Goal: Information Seeking & Learning: Learn about a topic

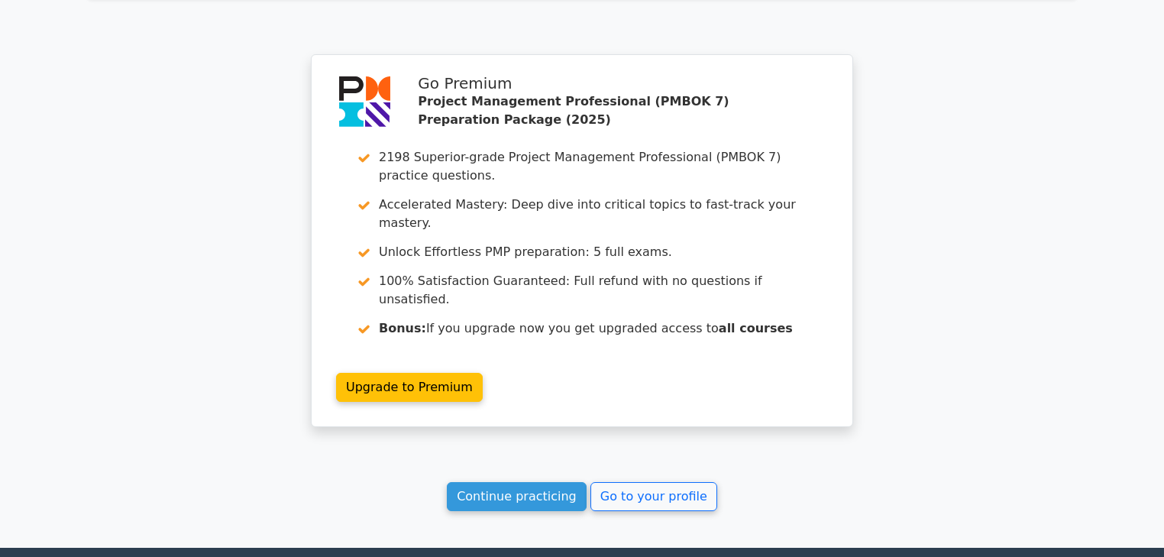
scroll to position [1540, 0]
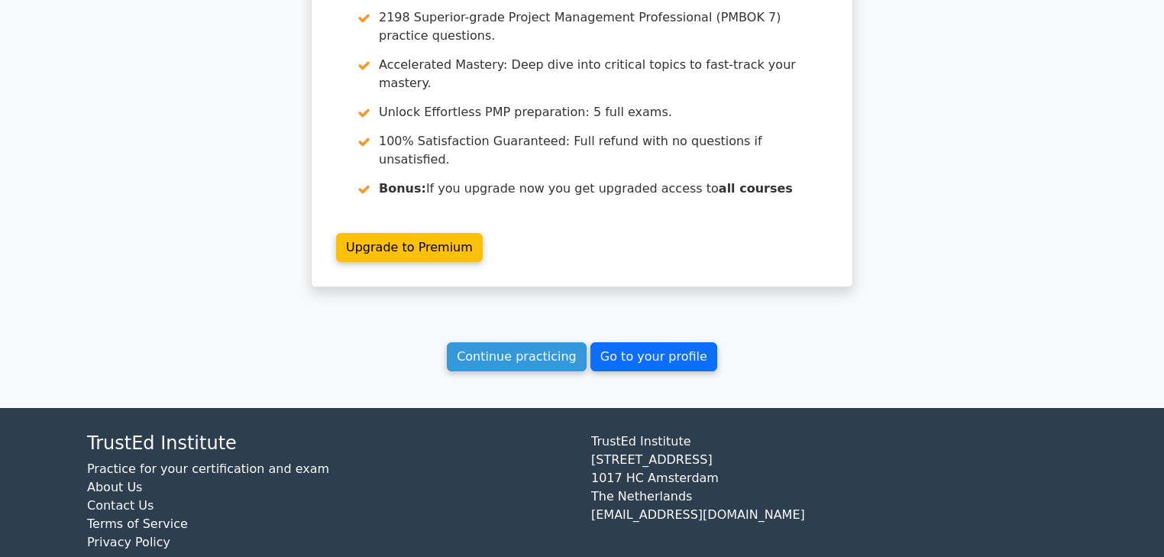
click at [642, 342] on link "Go to your profile" at bounding box center [654, 356] width 127 height 29
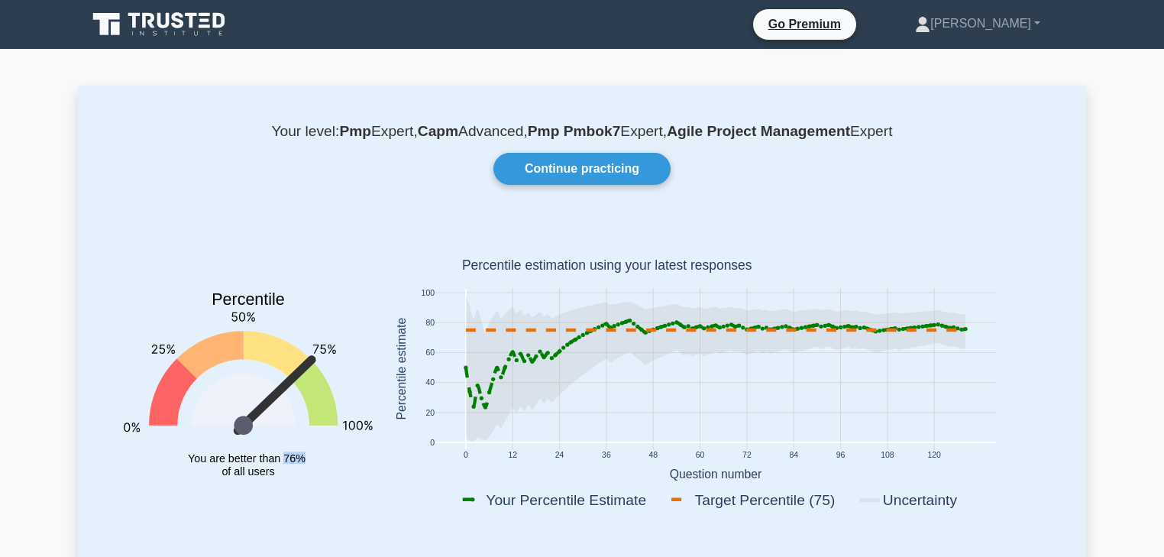
drag, startPoint x: 284, startPoint y: 457, endPoint x: 524, endPoint y: 473, distance: 240.4
click at [303, 458] on tspan "You are better than 76%" at bounding box center [247, 458] width 118 height 12
click at [590, 163] on link "Continue practicing" at bounding box center [582, 169] width 177 height 32
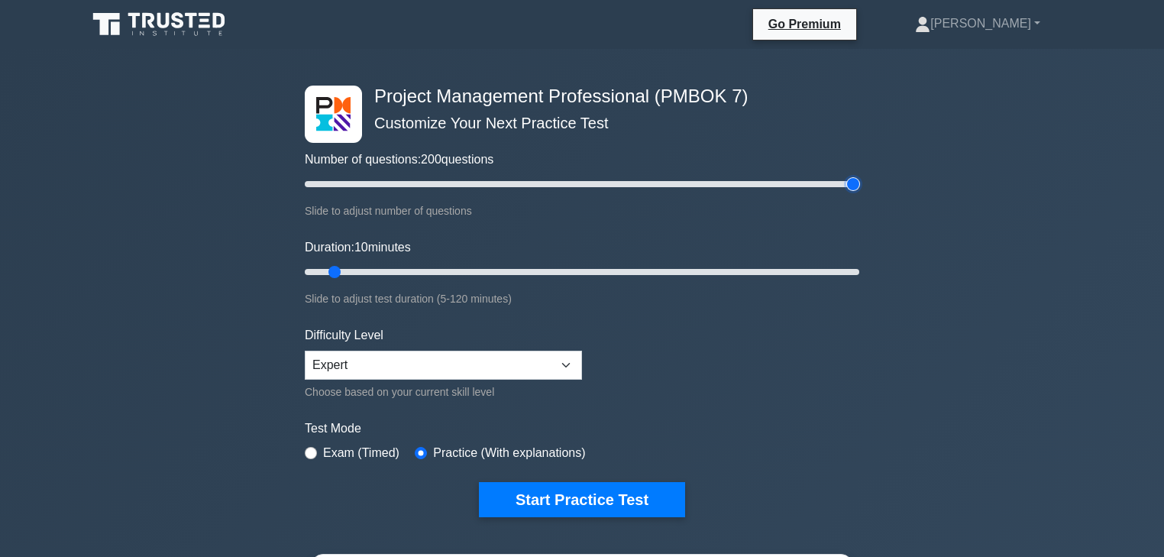
drag, startPoint x: 330, startPoint y: 183, endPoint x: 886, endPoint y: 171, distance: 556.3
type input "200"
click at [860, 175] on input "Number of questions: 200 questions" at bounding box center [582, 184] width 555 height 18
drag, startPoint x: 333, startPoint y: 269, endPoint x: 987, endPoint y: 281, distance: 654.1
type input "120"
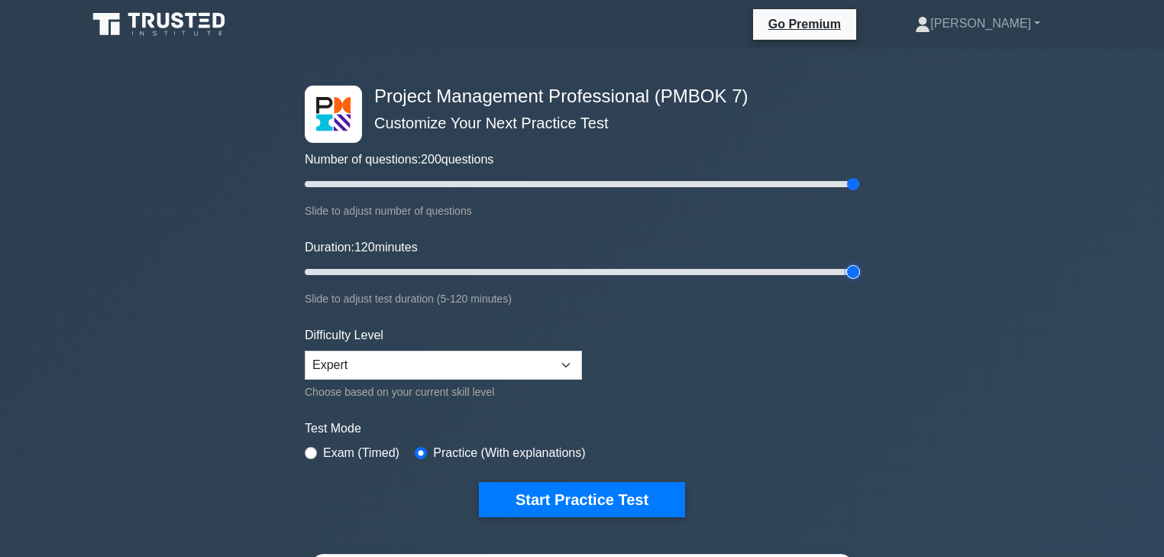
click at [860, 281] on input "Duration: 120 minutes" at bounding box center [582, 272] width 555 height 18
click at [532, 358] on select "Beginner Intermediate Expert" at bounding box center [443, 365] width 277 height 29
click at [305, 351] on select "Beginner Intermediate Expert" at bounding box center [443, 365] width 277 height 29
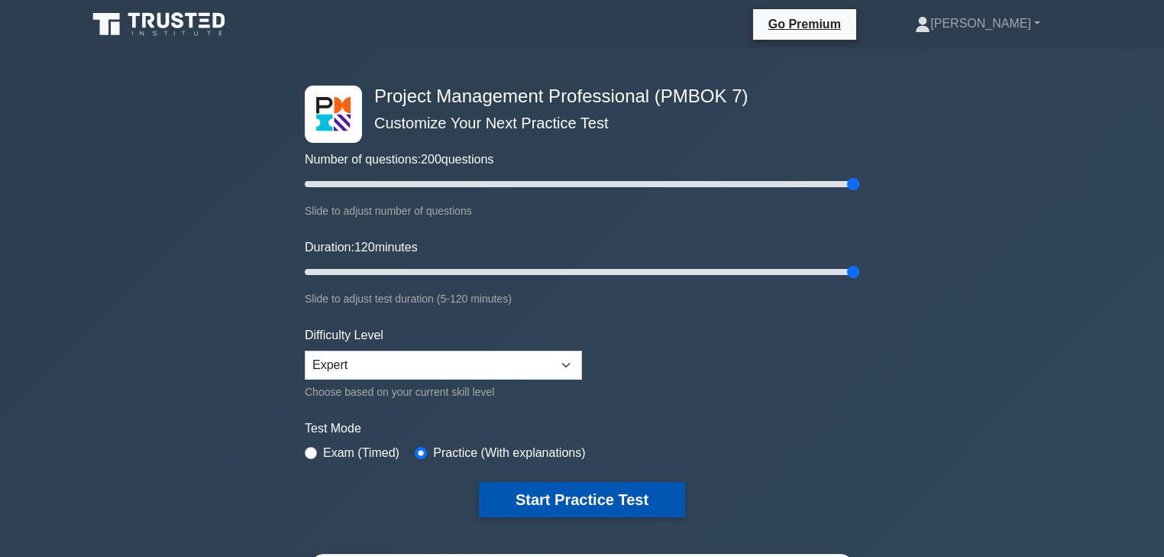
click at [571, 495] on button "Start Practice Test" at bounding box center [582, 499] width 206 height 35
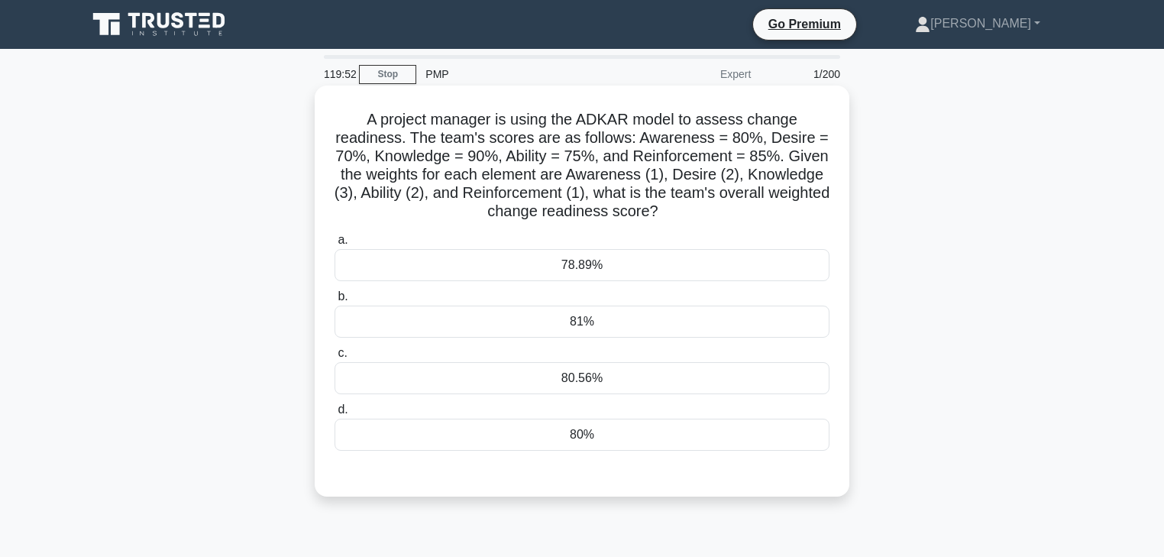
click at [595, 324] on div "81%" at bounding box center [582, 322] width 495 height 32
click at [335, 302] on input "b. 81%" at bounding box center [335, 297] width 0 height 10
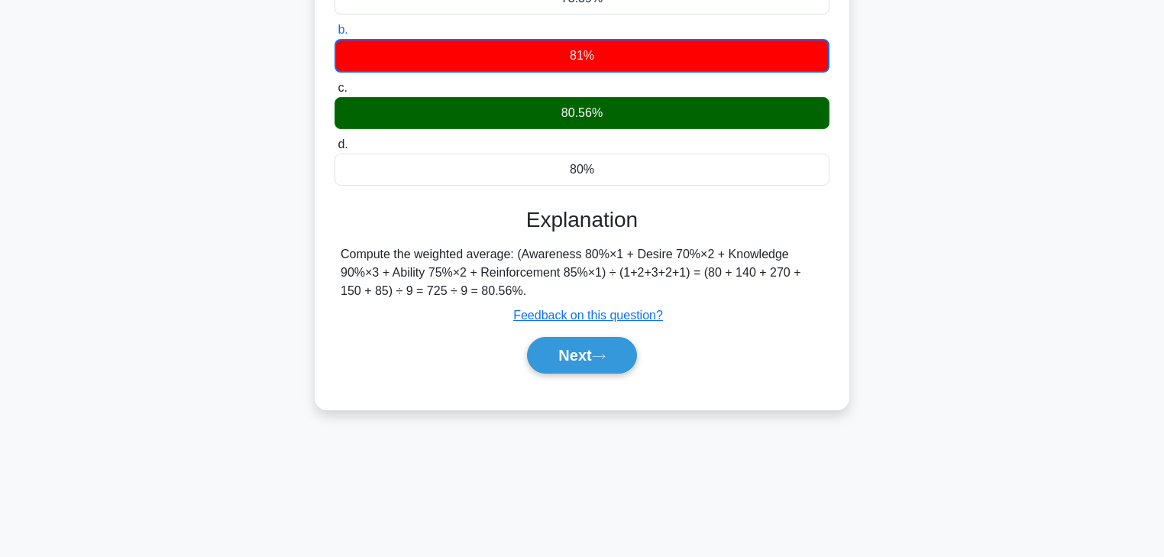
scroll to position [269, 0]
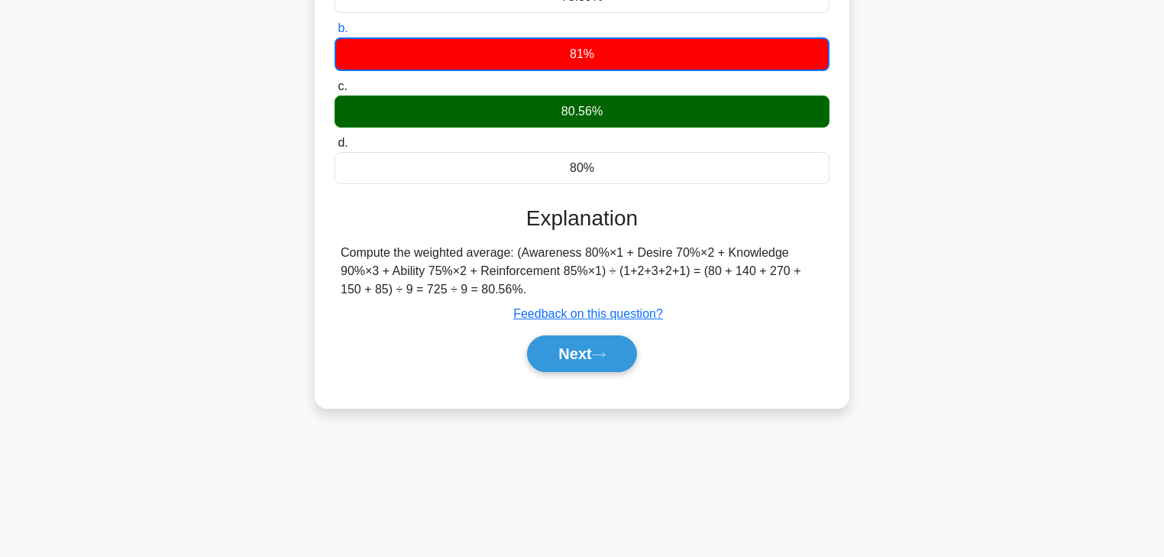
drag, startPoint x: 339, startPoint y: 247, endPoint x: 545, endPoint y: 290, distance: 210.7
click at [545, 290] on div "Compute the weighted average: (Awareness 80%×1 + Desire 70%×2 + Knowledge 90%×3…" at bounding box center [582, 271] width 495 height 55
click at [562, 277] on div "Compute the weighted average: (Awareness 80%×1 + Desire 70%×2 + Knowledge 90%×3…" at bounding box center [582, 271] width 483 height 55
drag, startPoint x: 511, startPoint y: 285, endPoint x: 527, endPoint y: 292, distance: 17.5
click at [513, 286] on div "Compute the weighted average: (Awareness 80%×1 + Desire 70%×2 + Knowledge 90%×3…" at bounding box center [582, 271] width 483 height 55
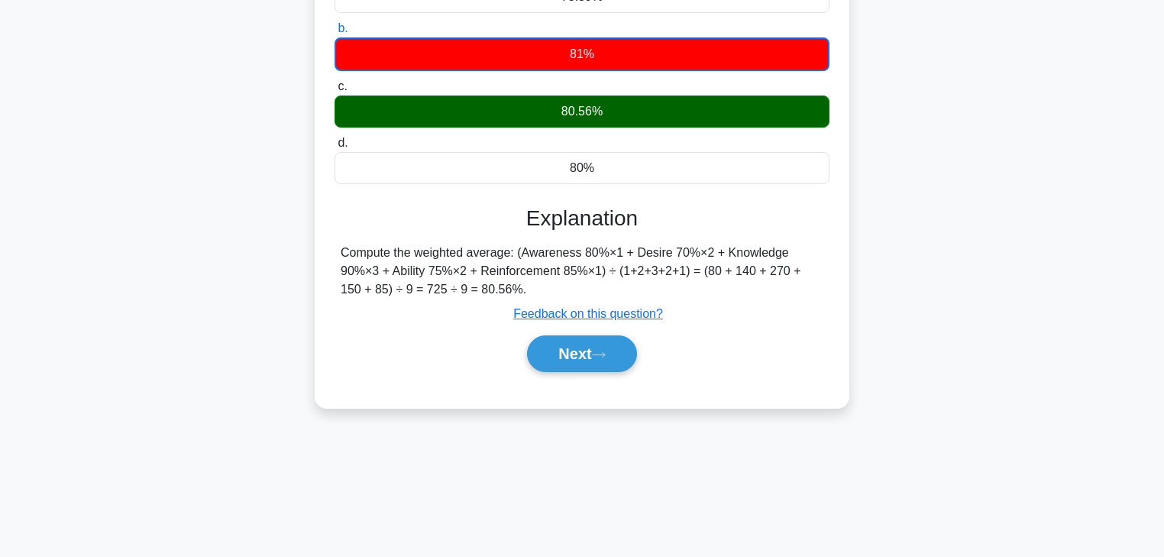
drag, startPoint x: 534, startPoint y: 293, endPoint x: 375, endPoint y: 226, distance: 172.5
click at [329, 244] on div "A project manager is using the ADKAR model to assess change readiness. The team…" at bounding box center [582, 113] width 523 height 578
